Goal: Check status

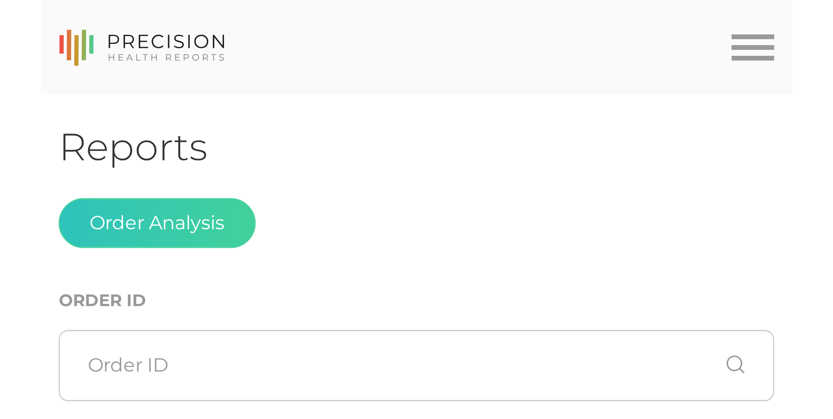
scroll to position [229, 0]
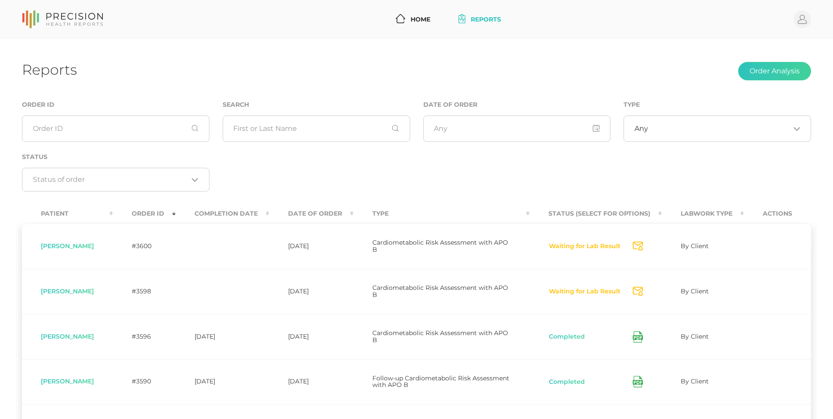
click at [248, 209] on th "Completion Date" at bounding box center [223, 214] width 94 height 20
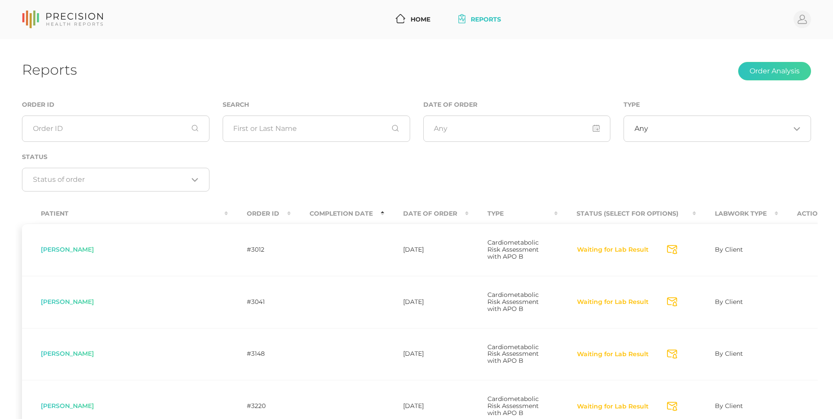
click at [291, 214] on th "Completion Date" at bounding box center [338, 214] width 94 height 20
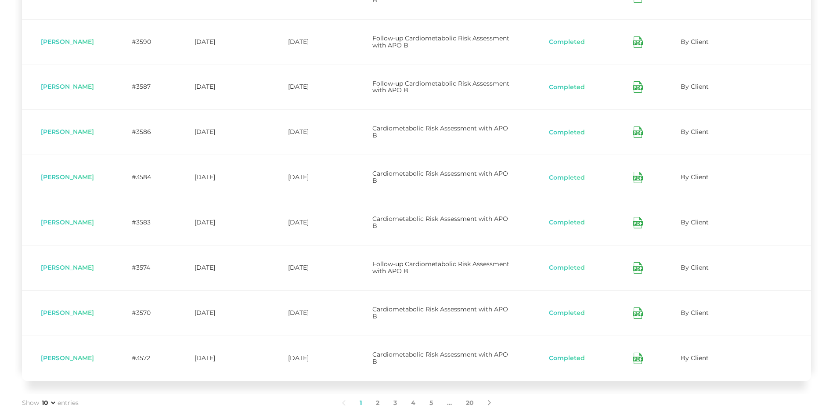
scroll to position [305, 0]
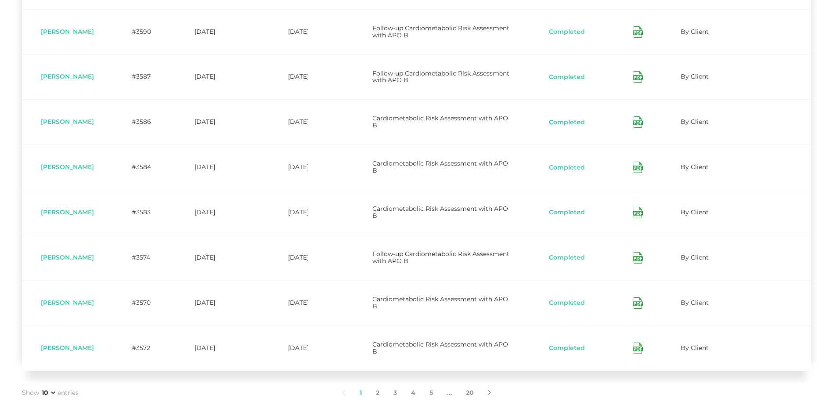
click at [646, 52] on td "Completed" at bounding box center [595, 31] width 132 height 45
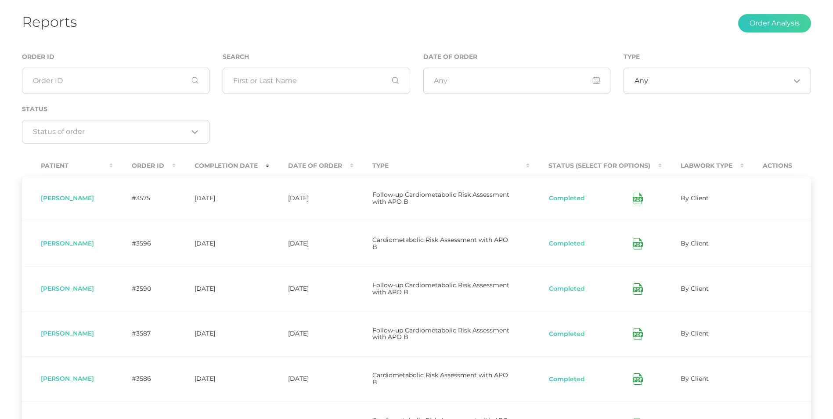
scroll to position [47, 0]
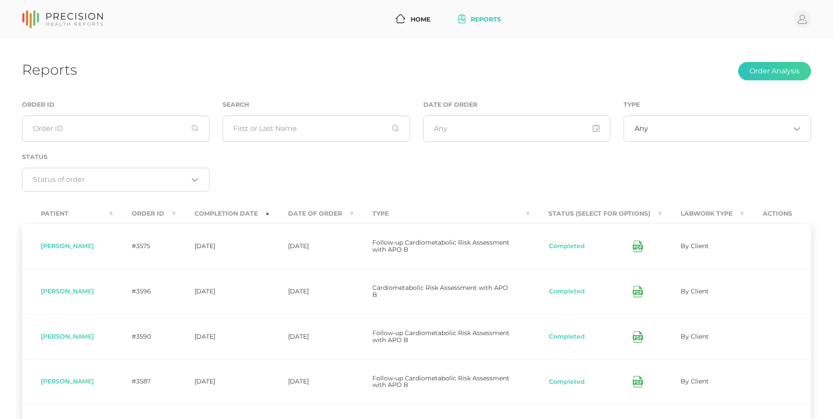
click at [324, 212] on th "Date Of Order" at bounding box center [311, 214] width 84 height 20
